Goal: Task Accomplishment & Management: Use online tool/utility

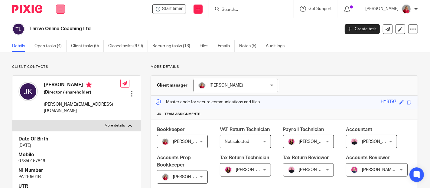
click at [64, 10] on button at bounding box center [60, 9] width 9 height 9
click at [58, 27] on link "Work" at bounding box center [57, 28] width 10 height 4
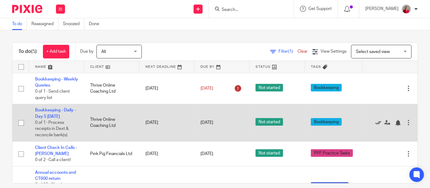
click at [375, 121] on icon at bounding box center [378, 123] width 6 height 6
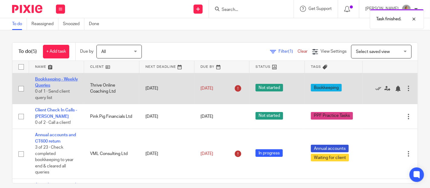
click at [53, 85] on link "Bookkeeping - Weekly Queries" at bounding box center [56, 82] width 43 height 10
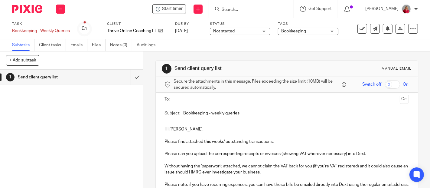
click at [199, 99] on input "text" at bounding box center [286, 99] width 221 height 7
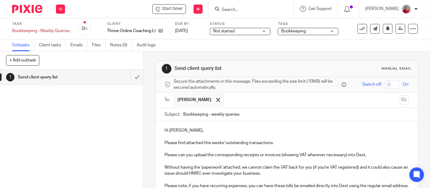
scroll to position [67, 0]
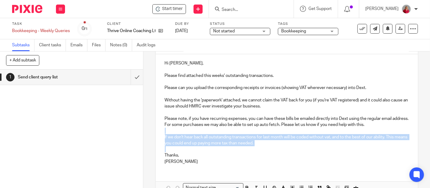
drag, startPoint x: 164, startPoint y: 130, endPoint x: 275, endPoint y: 146, distance: 111.7
click at [275, 146] on div "Hi Jo, Please find attached this weeks' outstanding transactions. Please can yo…" at bounding box center [287, 111] width 262 height 115
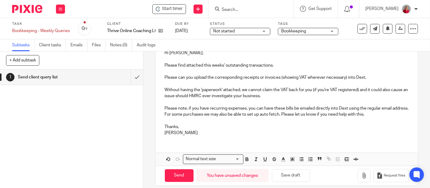
scroll to position [83, 0]
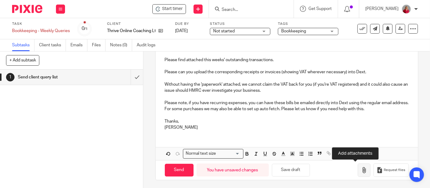
click at [361, 169] on icon "button" at bounding box center [364, 170] width 6 height 6
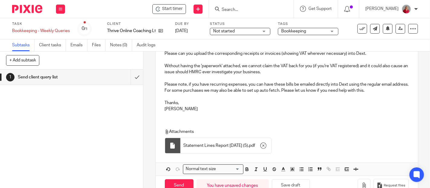
scroll to position [116, 0]
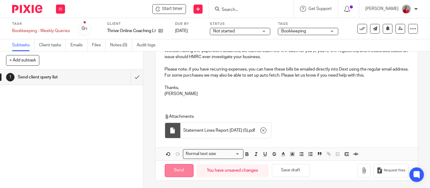
click at [179, 167] on input "Send" at bounding box center [179, 170] width 29 height 13
type input "Sent"
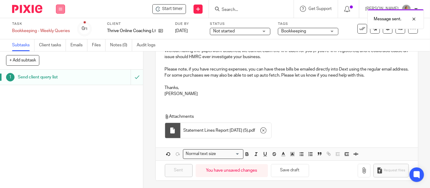
click at [59, 7] on button at bounding box center [60, 9] width 9 height 9
click at [57, 28] on link "Work" at bounding box center [57, 28] width 11 height 4
